Goal: Task Accomplishment & Management: Manage account settings

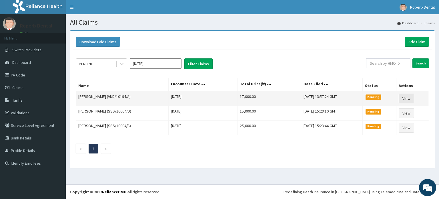
click at [406, 97] on link "View" at bounding box center [405, 98] width 15 height 10
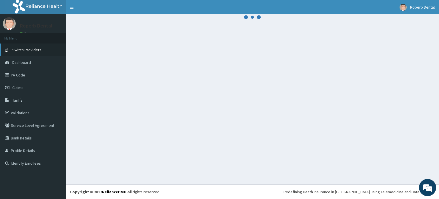
click at [32, 48] on span "Switch Providers" at bounding box center [26, 49] width 29 height 5
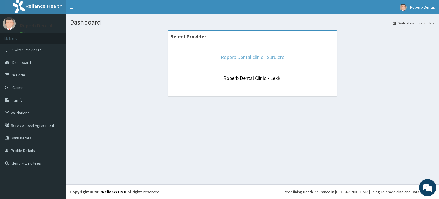
click at [252, 58] on link "Roperb Dental clinic - Surulere" at bounding box center [252, 57] width 64 height 7
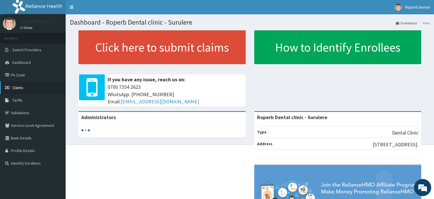
click at [19, 87] on span "Claims" at bounding box center [17, 87] width 11 height 5
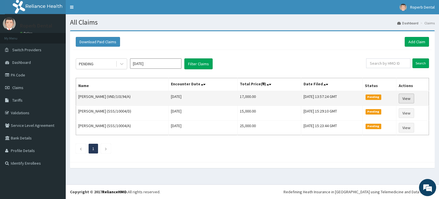
click at [406, 97] on link "View" at bounding box center [405, 98] width 15 height 10
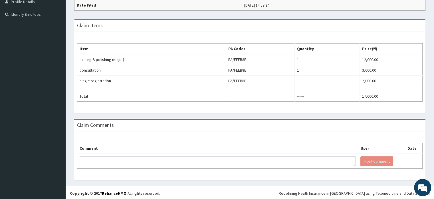
scroll to position [148, 0]
